Goal: Check status: Check status

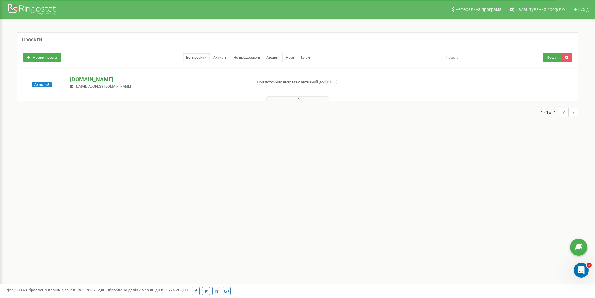
click at [91, 80] on p "[DOMAIN_NAME]" at bounding box center [158, 79] width 176 height 8
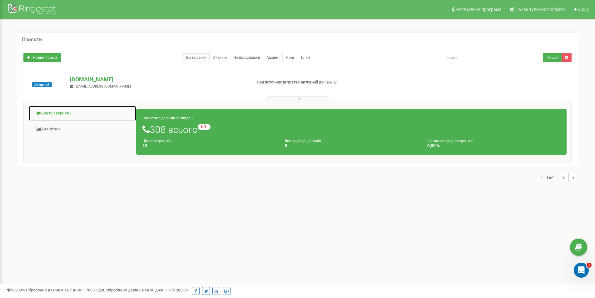
click at [68, 112] on link "Центр звернень" at bounding box center [82, 113] width 108 height 15
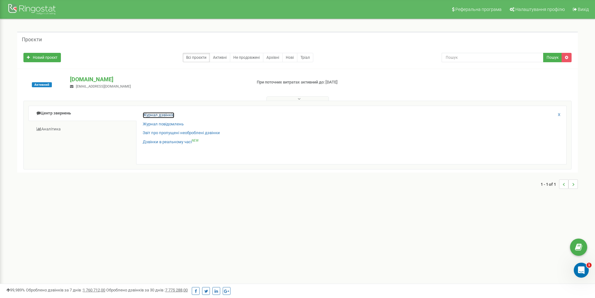
click at [161, 116] on link "Журнал дзвінків" at bounding box center [159, 115] width 32 height 6
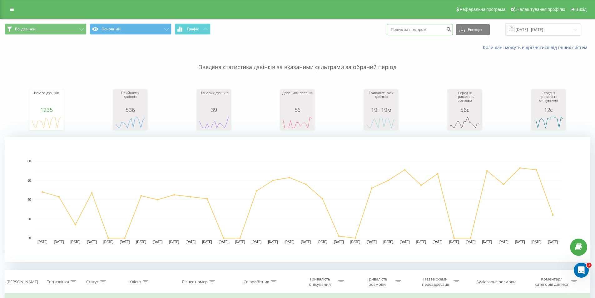
click at [420, 32] on input at bounding box center [420, 29] width 66 height 11
type input "0662632123"
click at [451, 28] on icon "submit" at bounding box center [448, 29] width 5 height 4
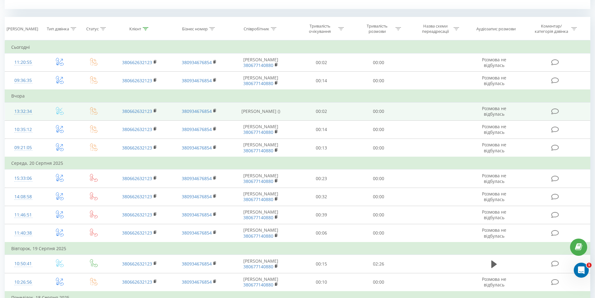
scroll to position [281, 0]
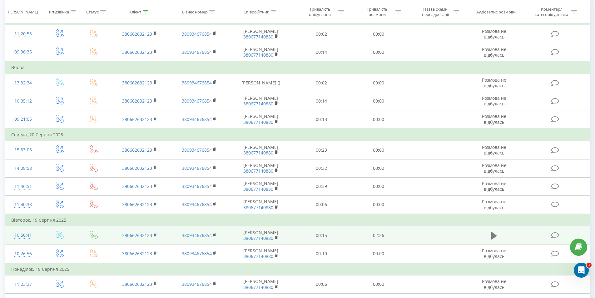
click at [494, 235] on icon at bounding box center [494, 235] width 6 height 7
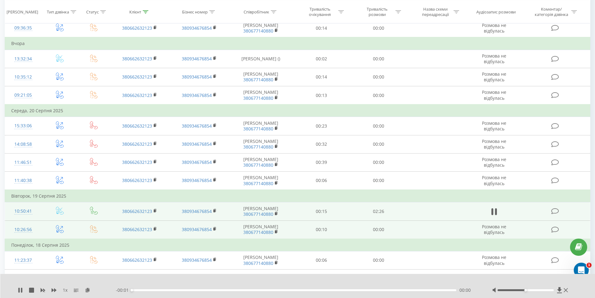
scroll to position [312, 0]
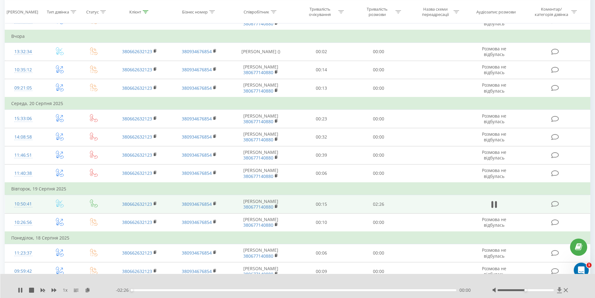
click at [559, 291] on icon at bounding box center [559, 290] width 5 height 6
click at [500, 205] on td at bounding box center [494, 204] width 55 height 18
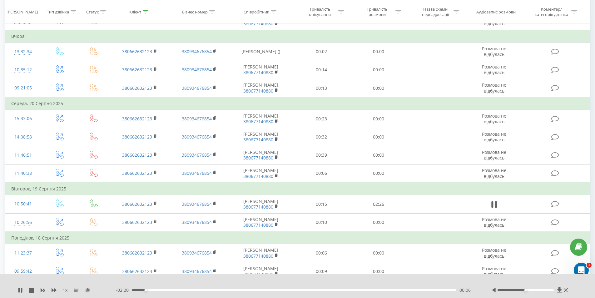
click at [16, 290] on div "1 x - 02:20 00:06 00:06" at bounding box center [297, 286] width 595 height 24
click at [20, 290] on icon at bounding box center [20, 289] width 5 height 5
click at [558, 290] on icon at bounding box center [559, 290] width 5 height 6
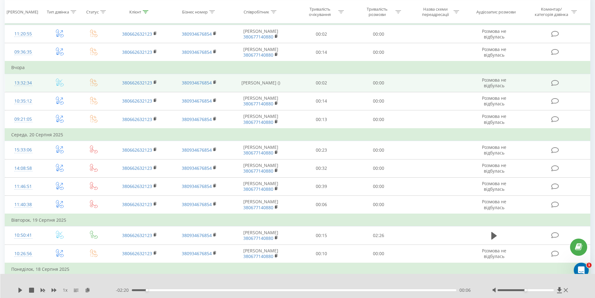
scroll to position [250, 0]
